Goal: Find specific page/section: Find specific page/section

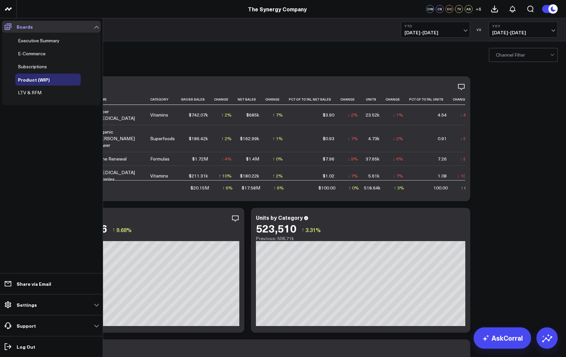
click at [10, 26] on icon at bounding box center [8, 27] width 8 height 8
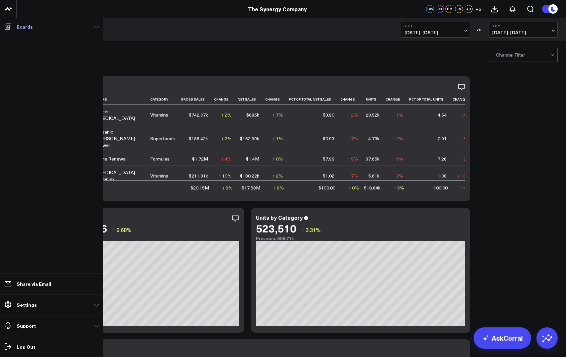
click at [9, 27] on icon at bounding box center [8, 27] width 8 height 8
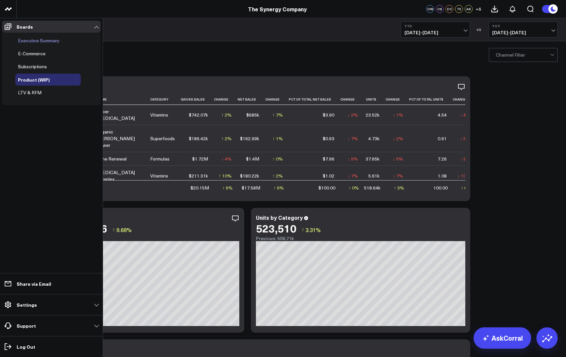
click at [25, 40] on span "Executive Summary" at bounding box center [39, 40] width 42 height 6
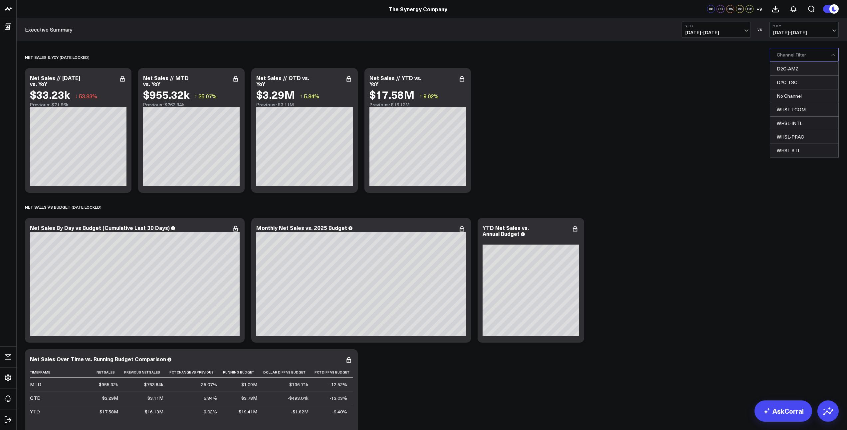
click at [566, 58] on div "Channel Filter" at bounding box center [803, 55] width 69 height 14
click at [566, 69] on div "D2C-AMZ" at bounding box center [804, 69] width 68 height 14
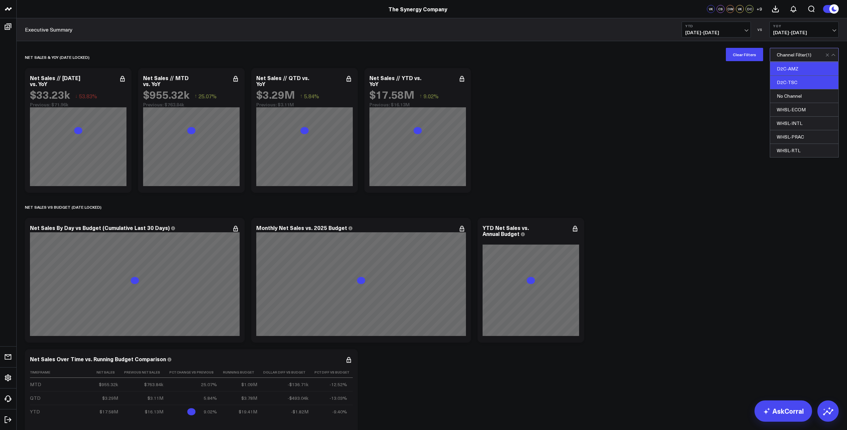
click at [566, 82] on div "D2C-TSC" at bounding box center [804, 83] width 68 height 14
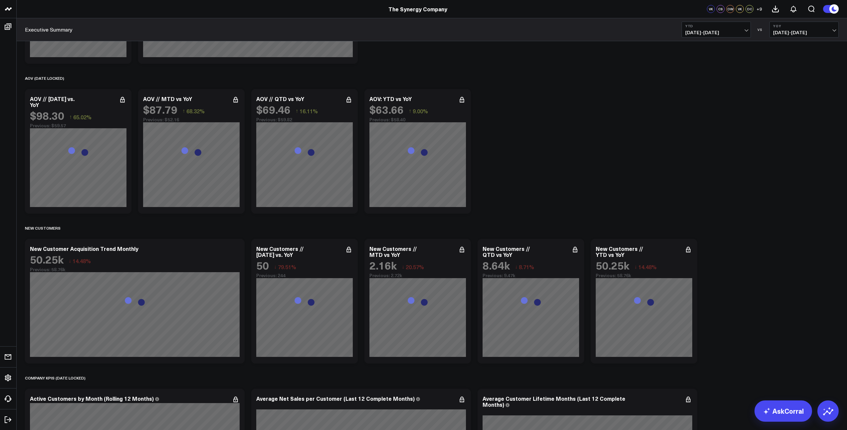
scroll to position [969, 0]
